Goal: Check status

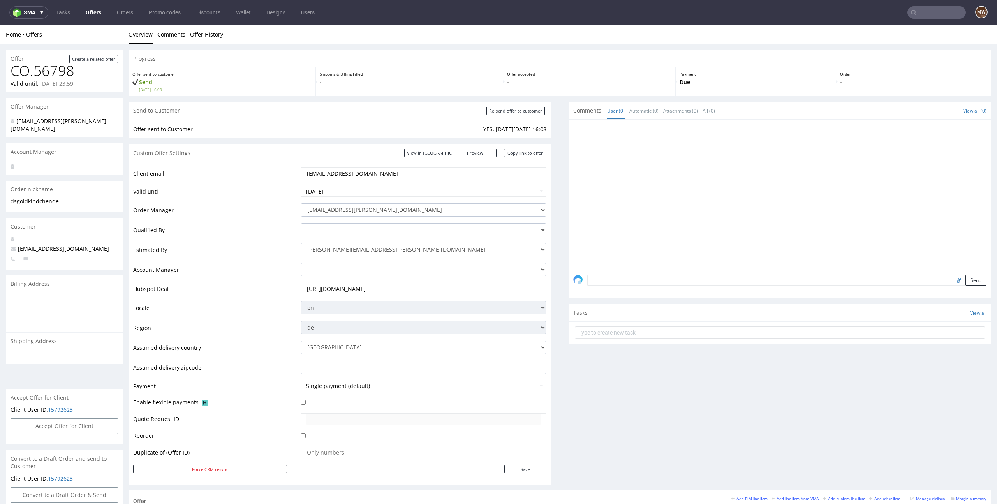
scroll to position [374, 0]
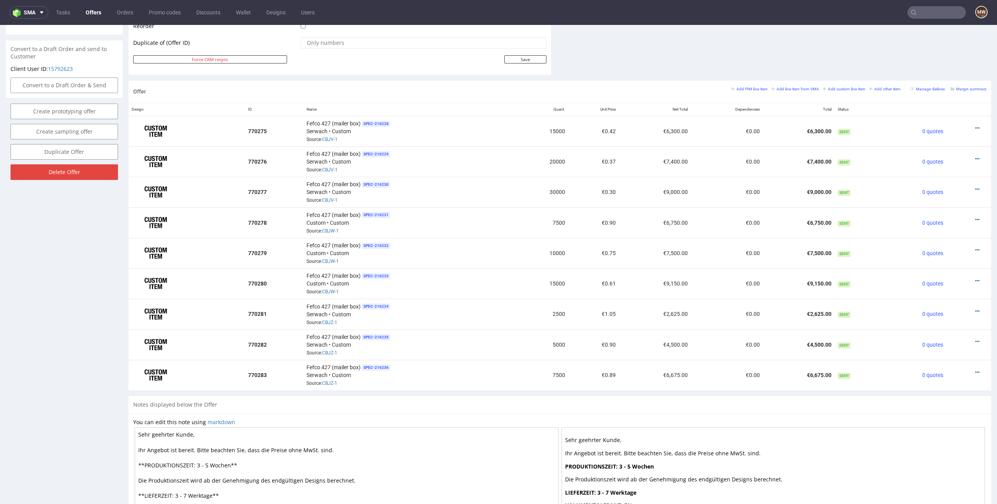
scroll to position [411, 0]
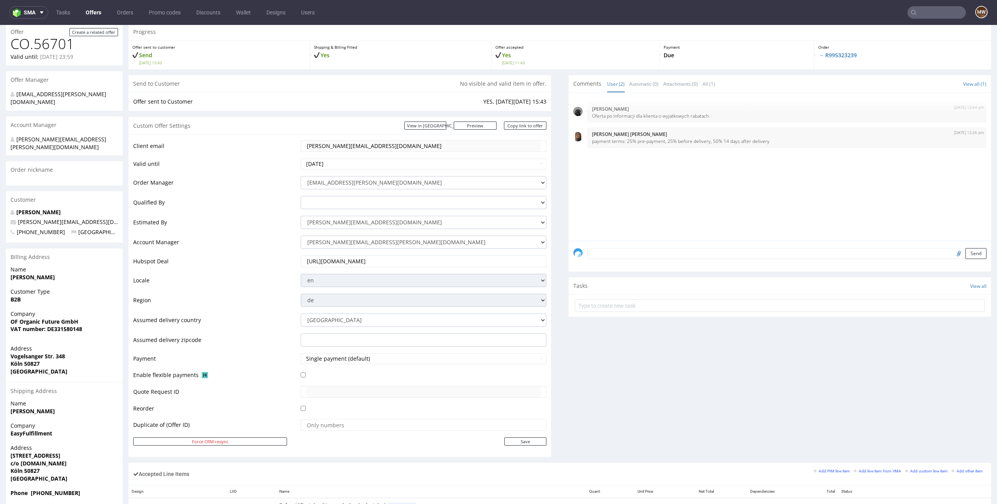
scroll to position [48, 0]
